Goal: Navigation & Orientation: Find specific page/section

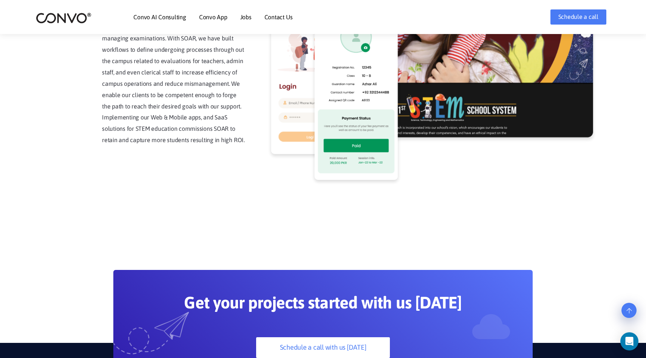
scroll to position [1919, 0]
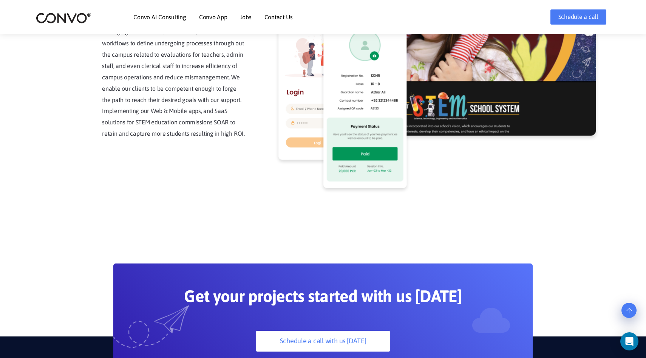
click at [154, 14] on link "Convo AI Consulting" at bounding box center [159, 17] width 53 height 6
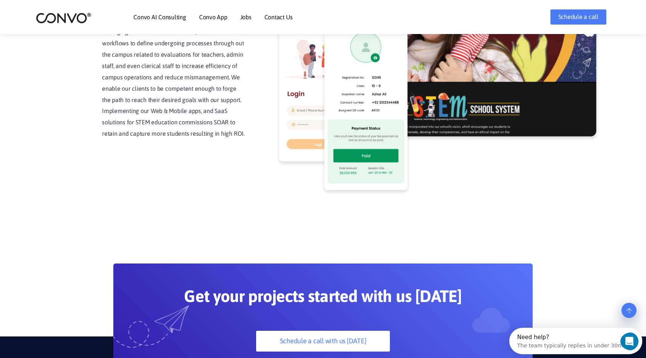
scroll to position [0, 0]
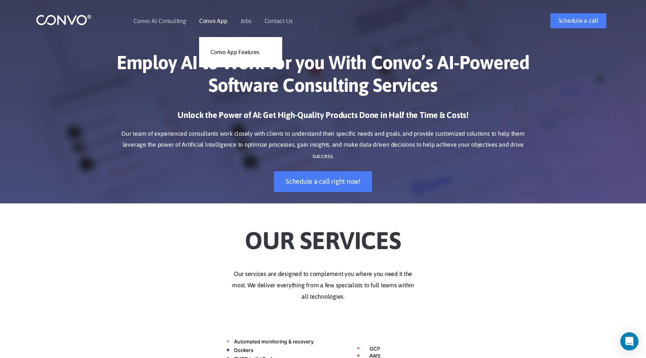
click at [209, 20] on link "Convo App" at bounding box center [213, 21] width 28 height 6
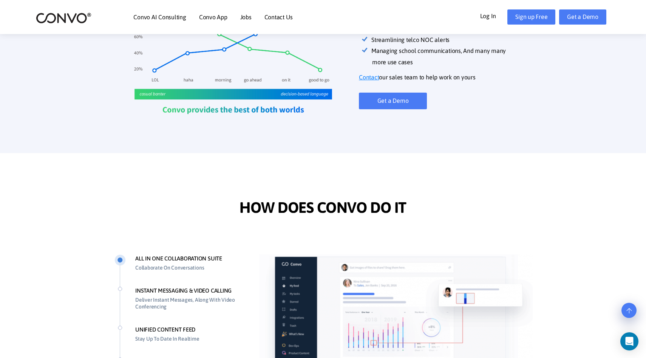
scroll to position [504, 0]
